Goal: Task Accomplishment & Management: Use online tool/utility

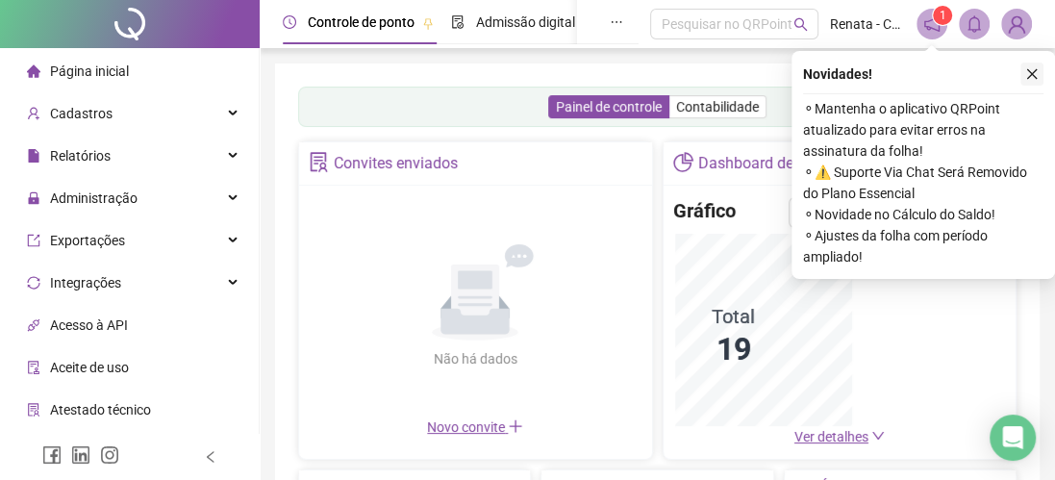
click at [1027, 75] on icon "close" at bounding box center [1031, 73] width 13 height 13
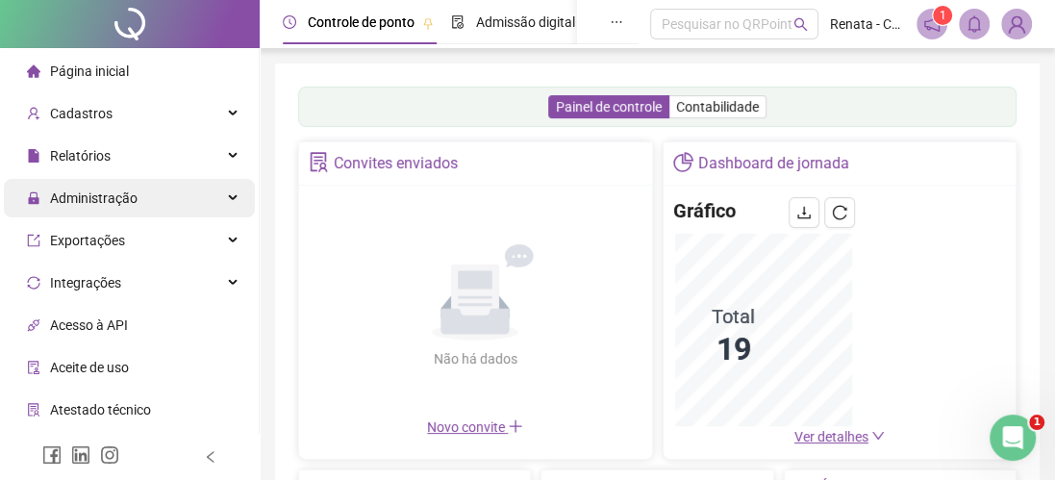
click at [130, 200] on span "Administração" at bounding box center [94, 197] width 88 height 15
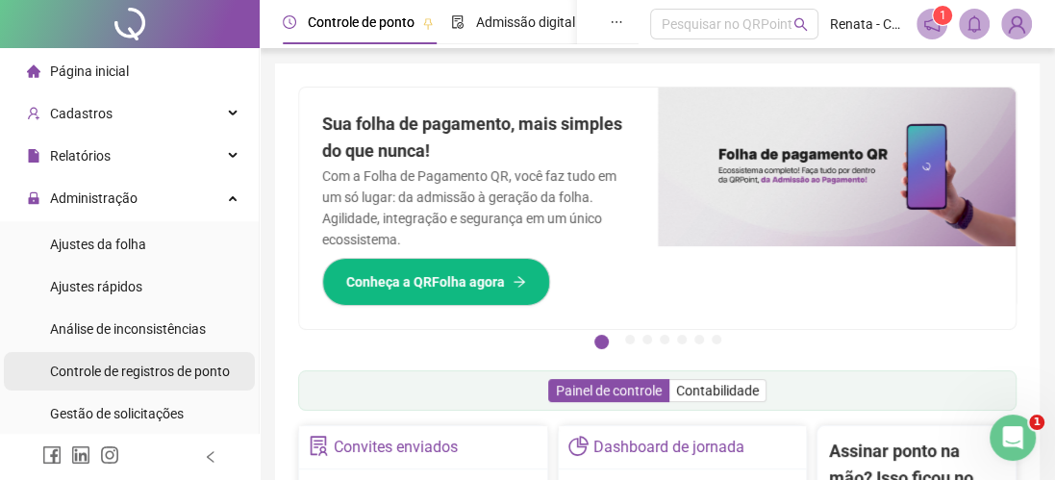
click at [135, 371] on span "Controle de registros de ponto" at bounding box center [140, 371] width 180 height 15
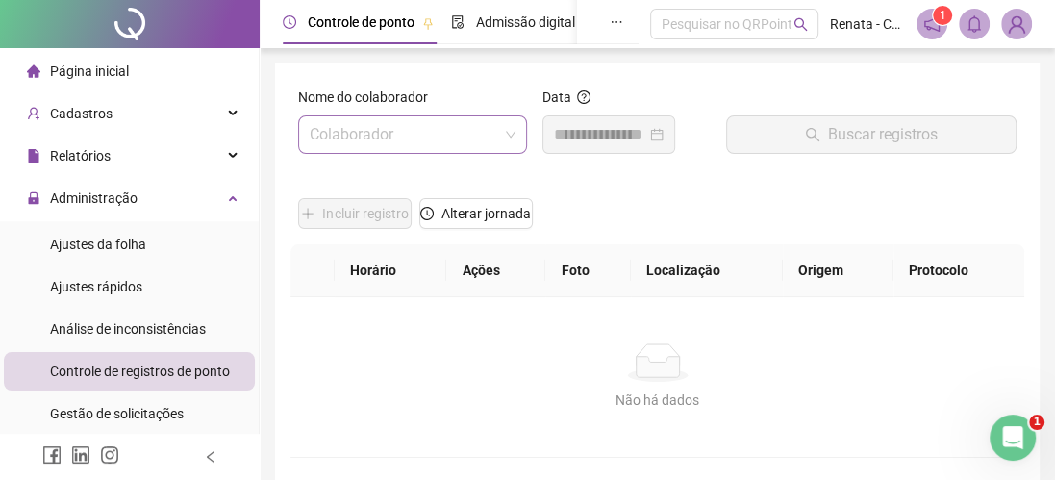
click at [355, 129] on input "search" at bounding box center [404, 134] width 189 height 37
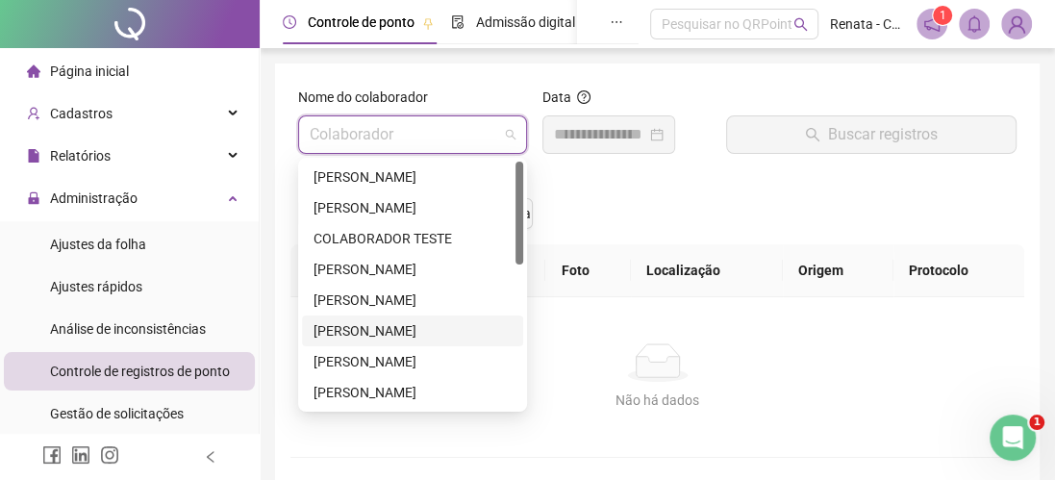
click at [401, 332] on div "[PERSON_NAME]" at bounding box center [413, 330] width 198 height 21
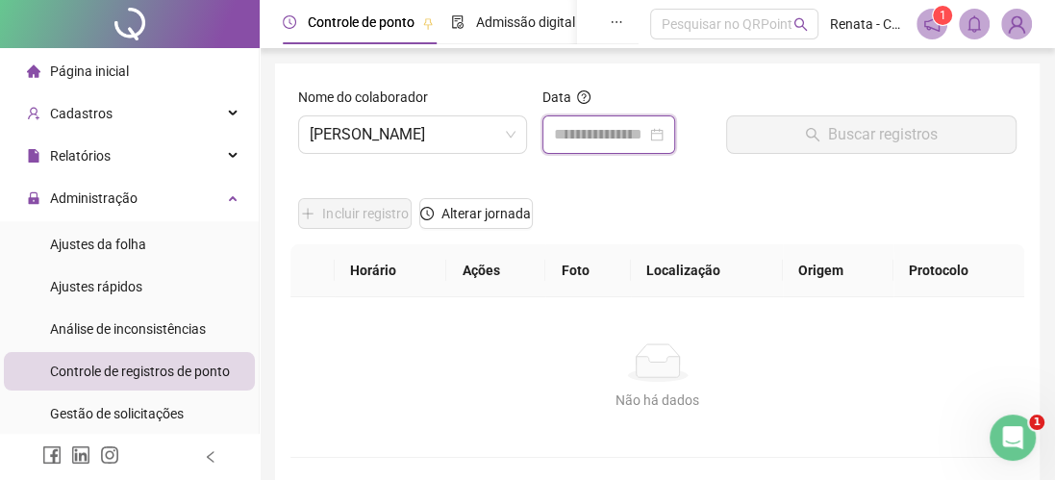
click at [600, 134] on input at bounding box center [600, 134] width 92 height 23
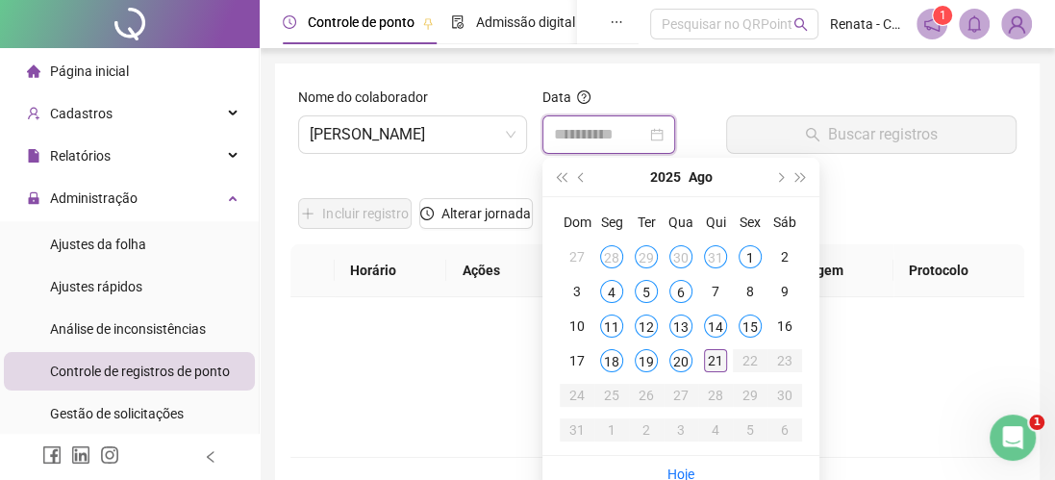
type input "**********"
click at [720, 357] on div "21" at bounding box center [715, 360] width 23 height 23
